Goal: Task Accomplishment & Management: Manage account settings

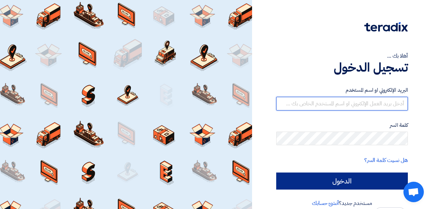
type input "[EMAIL_ADDRESS][DOMAIN_NAME]"
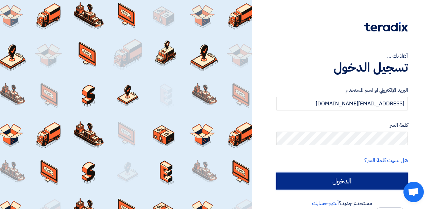
click at [355, 179] on input "الدخول" at bounding box center [342, 180] width 132 height 17
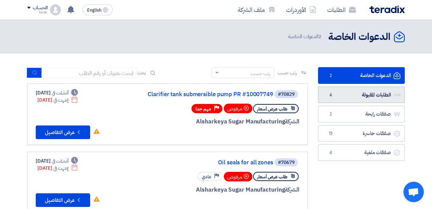
click at [359, 93] on link "الطلبات المقبولة الطلبات المقبولة 4" at bounding box center [361, 94] width 87 height 17
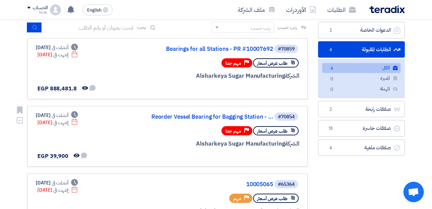
scroll to position [68, 0]
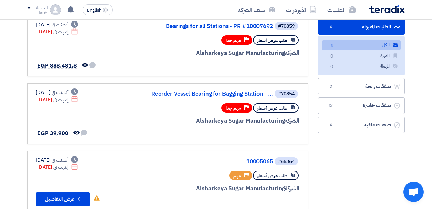
click at [347, 24] on link "الطلبات المقبولة الطلبات المقبولة 4" at bounding box center [361, 26] width 87 height 17
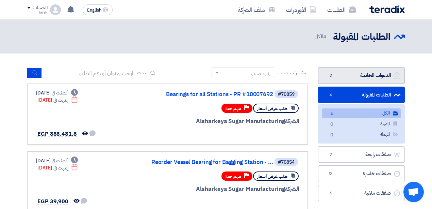
click at [337, 74] on link "الدعوات الخاصة الدعوات الخاصة 2" at bounding box center [361, 75] width 87 height 17
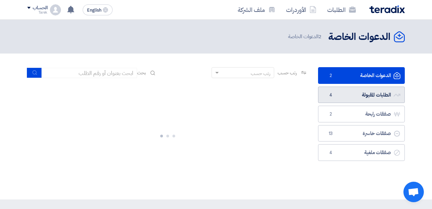
click at [343, 94] on link "الطلبات المقبولة الطلبات المقبولة 4" at bounding box center [361, 94] width 87 height 17
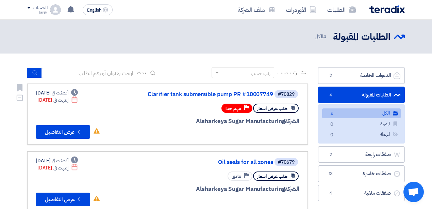
scroll to position [22, 0]
